Goal: Task Accomplishment & Management: Complete application form

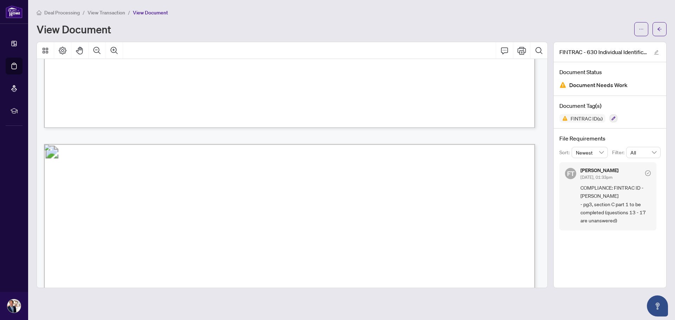
scroll to position [1180, 0]
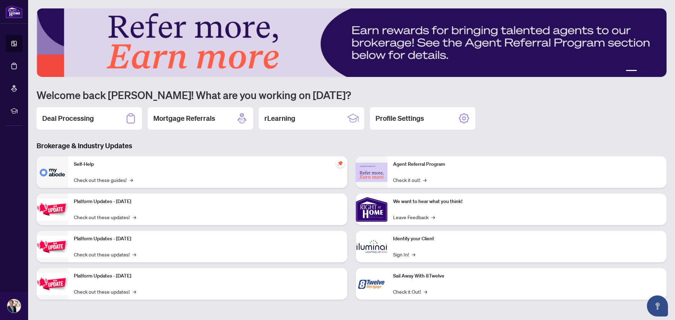
click at [86, 118] on h2 "Deal Processing" at bounding box center [68, 119] width 52 height 10
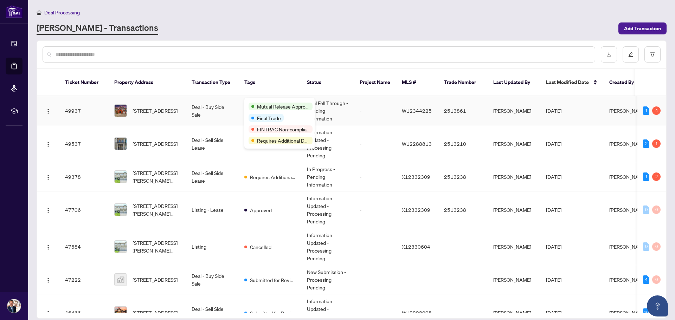
click at [264, 103] on span "Mutual Release Approved" at bounding box center [283, 107] width 53 height 8
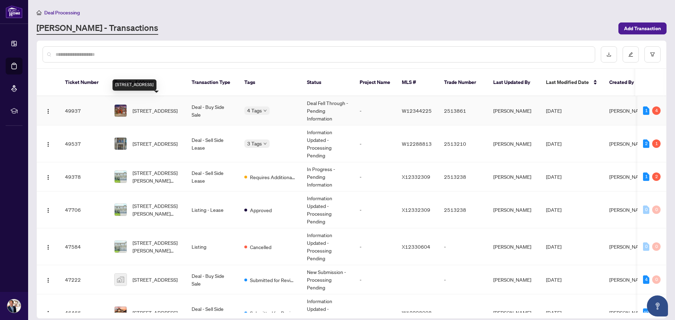
click at [155, 107] on span "4830 Verdi St, Burlington, Ontario L7M 0H7, Canada" at bounding box center [155, 111] width 45 height 8
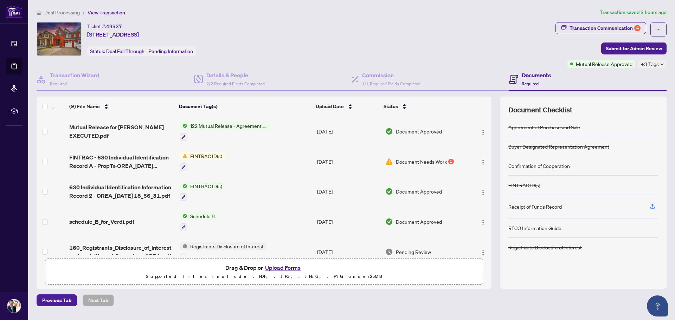
click at [287, 269] on button "Upload Forms" at bounding box center [283, 267] width 40 height 9
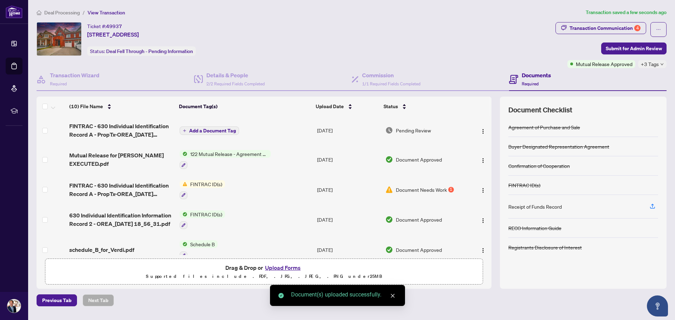
click at [217, 129] on span "Add a Document Tag" at bounding box center [212, 130] width 47 height 5
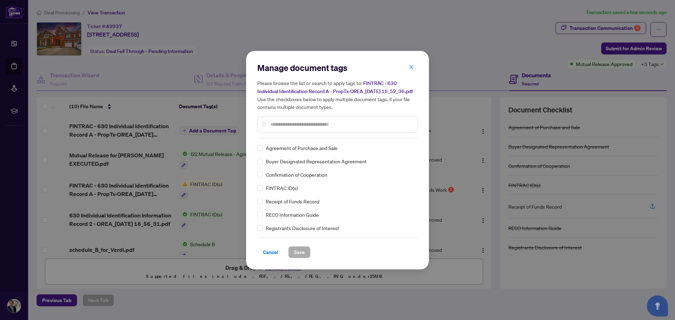
click at [272, 128] on input "text" at bounding box center [340, 125] width 141 height 8
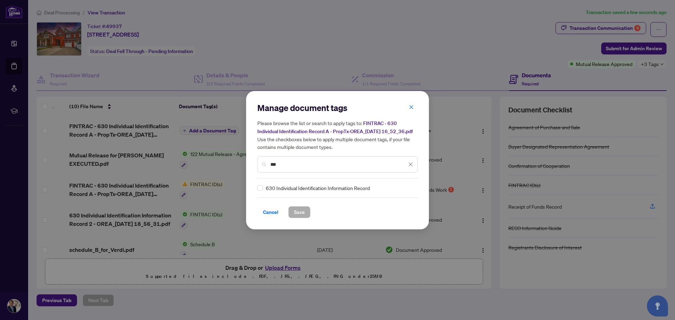
type input "***"
click at [296, 218] on span "Save" at bounding box center [299, 212] width 11 height 11
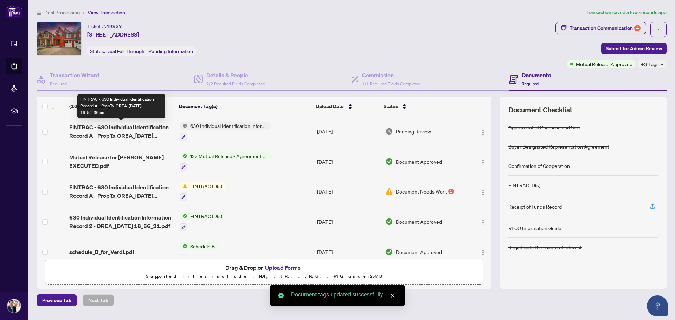
click at [123, 134] on span "FINTRAC - 630 Individual Identification Record A - PropTx-OREA_2025-08-30 16_52…" at bounding box center [121, 131] width 104 height 17
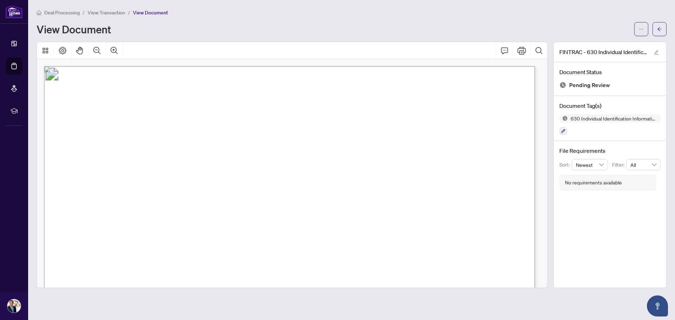
click at [110, 14] on span "View Transaction" at bounding box center [107, 12] width 38 height 6
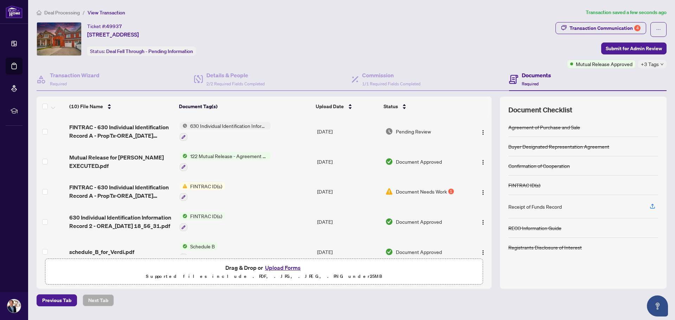
click at [279, 268] on button "Upload Forms" at bounding box center [283, 267] width 40 height 9
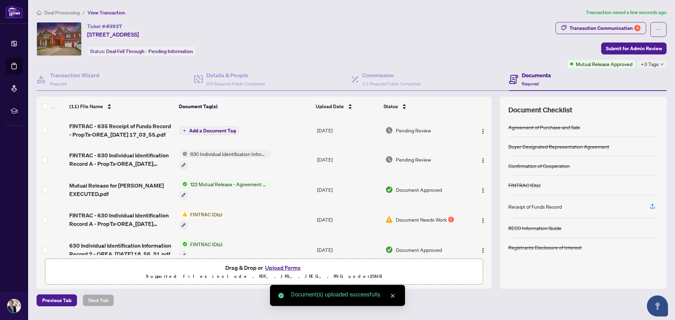
click at [206, 132] on span "Add a Document Tag" at bounding box center [212, 130] width 47 height 5
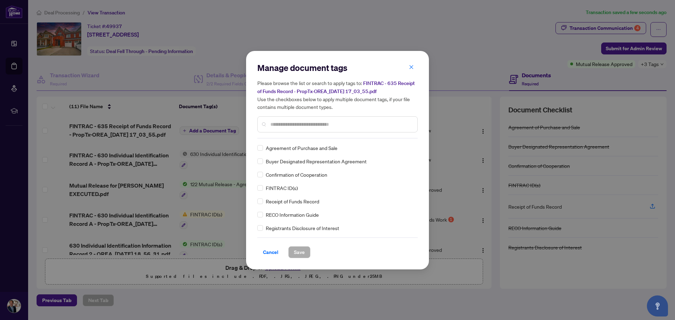
click at [279, 127] on input "text" at bounding box center [340, 125] width 141 height 8
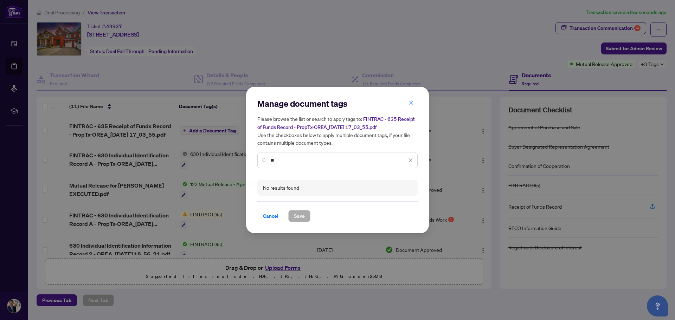
type input "*"
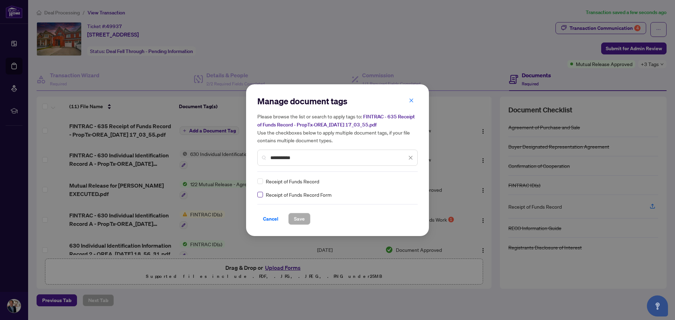
type input "**********"
click at [297, 219] on span "Save" at bounding box center [299, 218] width 11 height 11
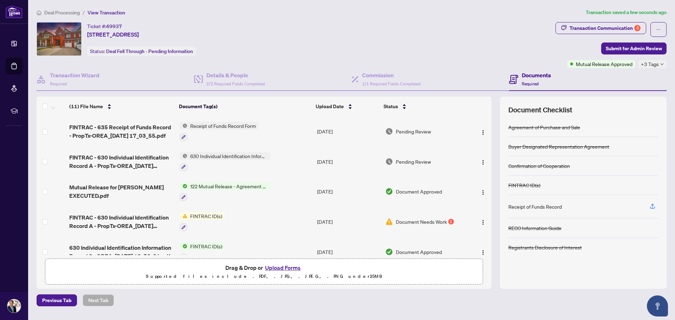
click at [274, 267] on button "Upload Forms" at bounding box center [283, 267] width 40 height 9
click at [285, 267] on button "Upload Forms" at bounding box center [283, 267] width 40 height 9
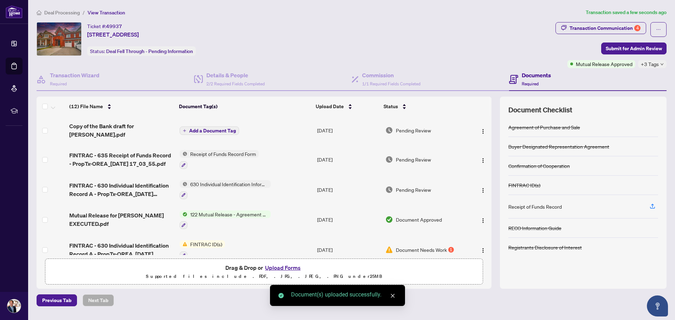
click at [214, 128] on span "Add a Document Tag" at bounding box center [212, 130] width 47 height 5
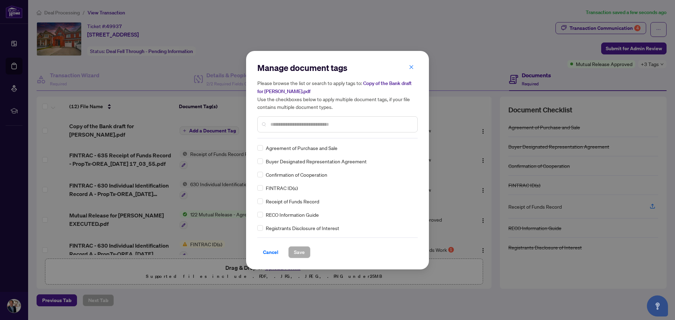
click at [275, 125] on input "text" at bounding box center [340, 125] width 141 height 8
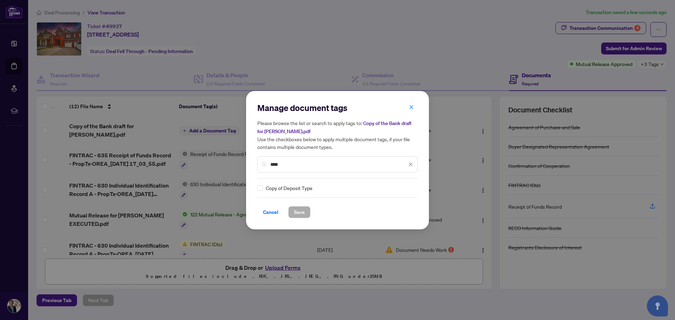
type input "****"
click at [303, 215] on span "Save" at bounding box center [299, 212] width 11 height 11
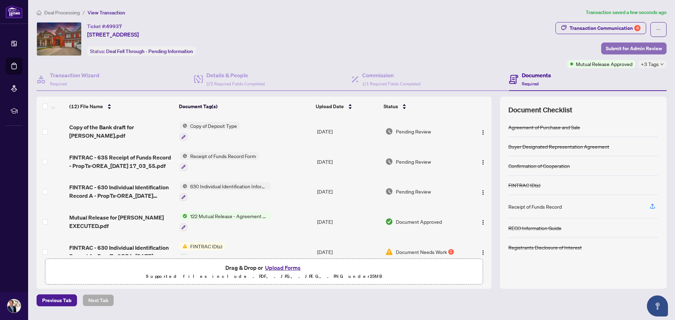
click at [643, 46] on span "Submit for Admin Review" at bounding box center [634, 48] width 56 height 11
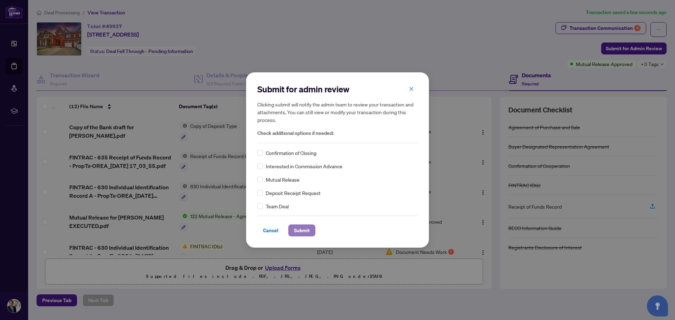
click at [304, 232] on span "Submit" at bounding box center [302, 230] width 16 height 11
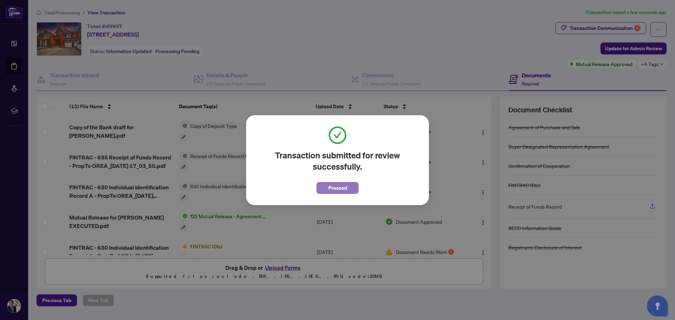
click at [344, 187] on span "Proceed" at bounding box center [337, 187] width 19 height 11
